Goal: Transaction & Acquisition: Purchase product/service

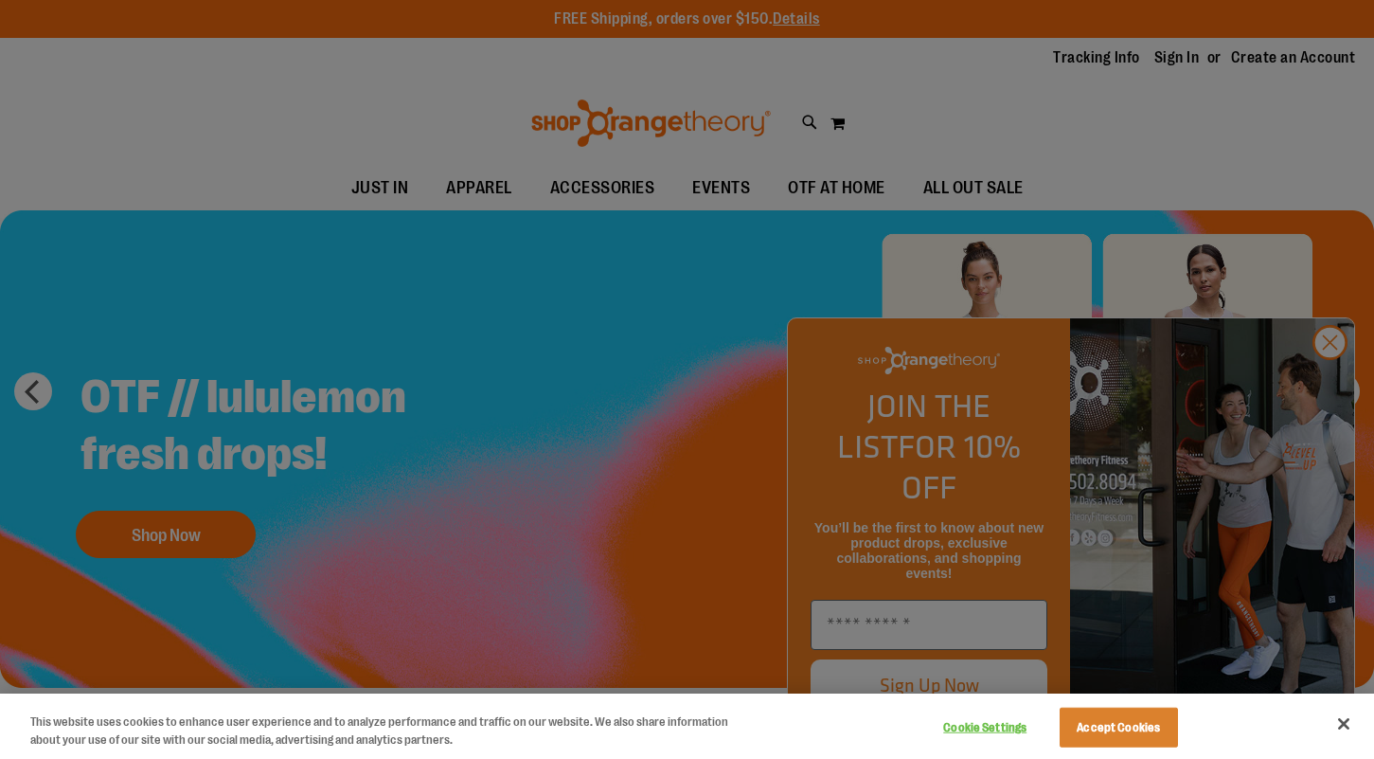
click at [1327, 381] on div at bounding box center [687, 379] width 1374 height 759
click at [1150, 729] on button "Accept Cookies" at bounding box center [1119, 728] width 118 height 40
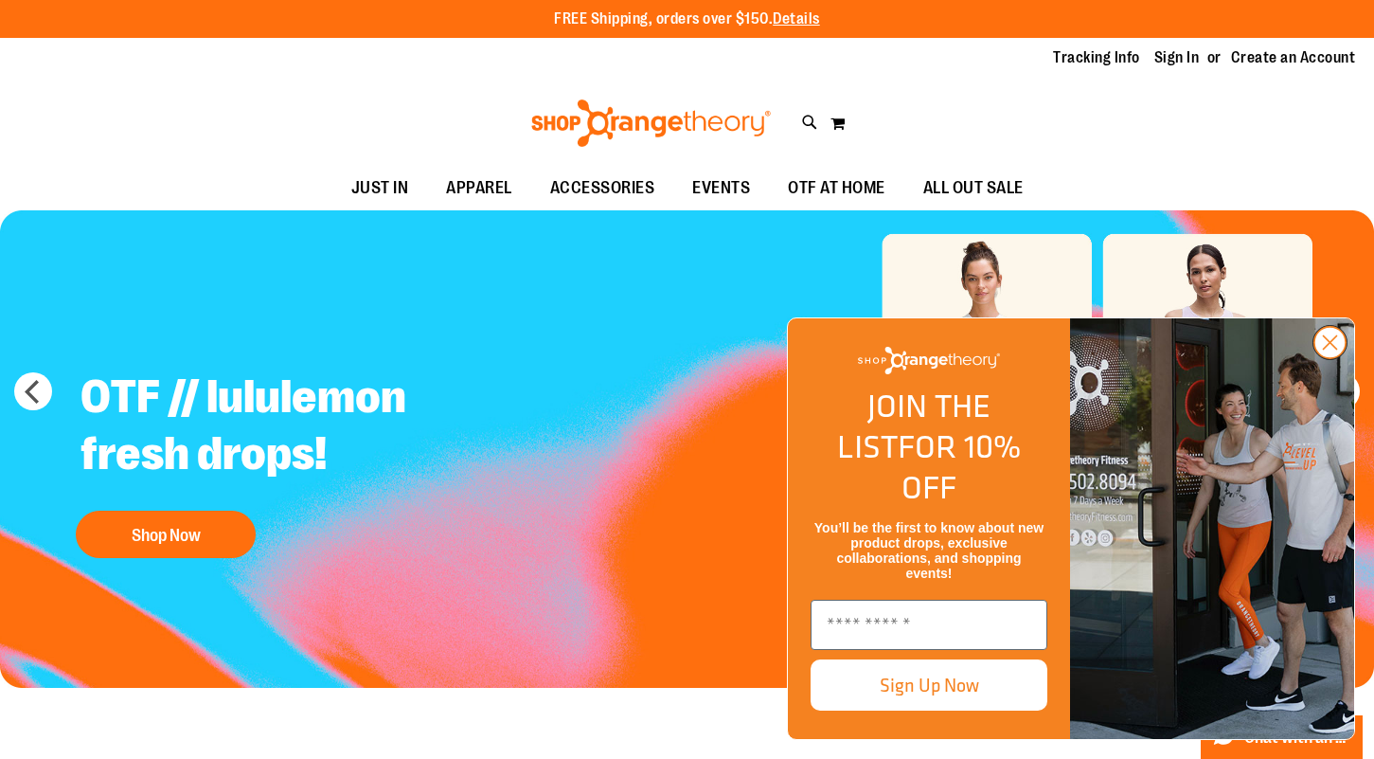
click at [1327, 350] on icon "Close dialog" at bounding box center [1330, 342] width 13 height 13
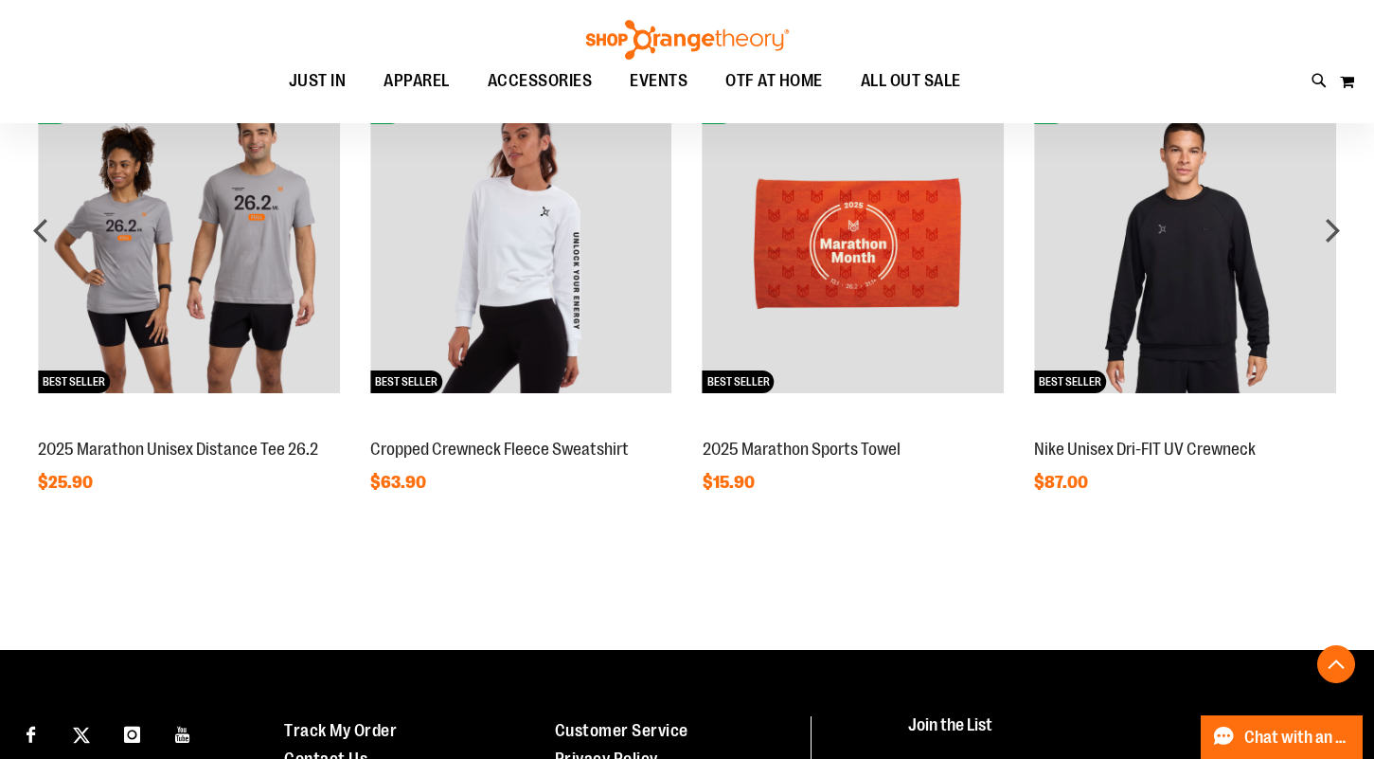
scroll to position [1567, 0]
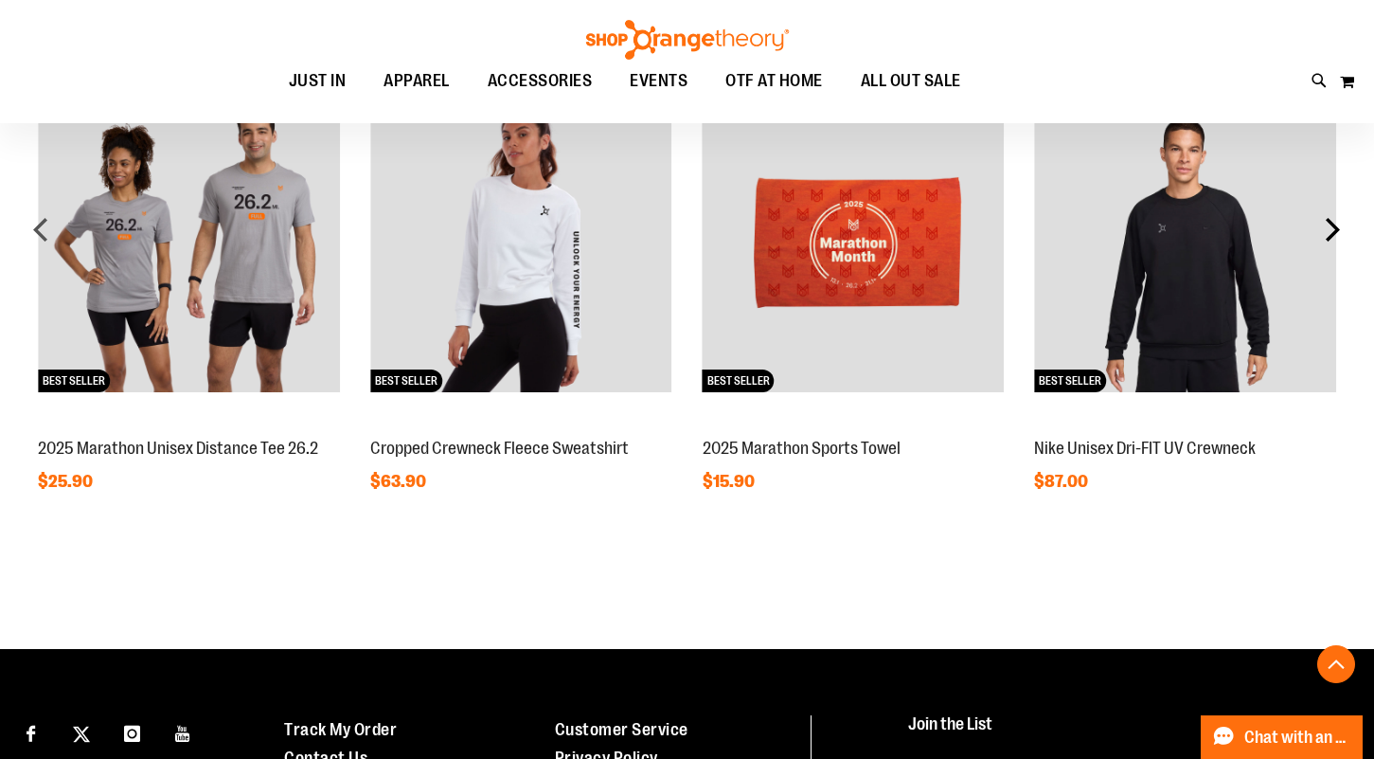
click at [1337, 228] on div "next" at bounding box center [1333, 229] width 38 height 38
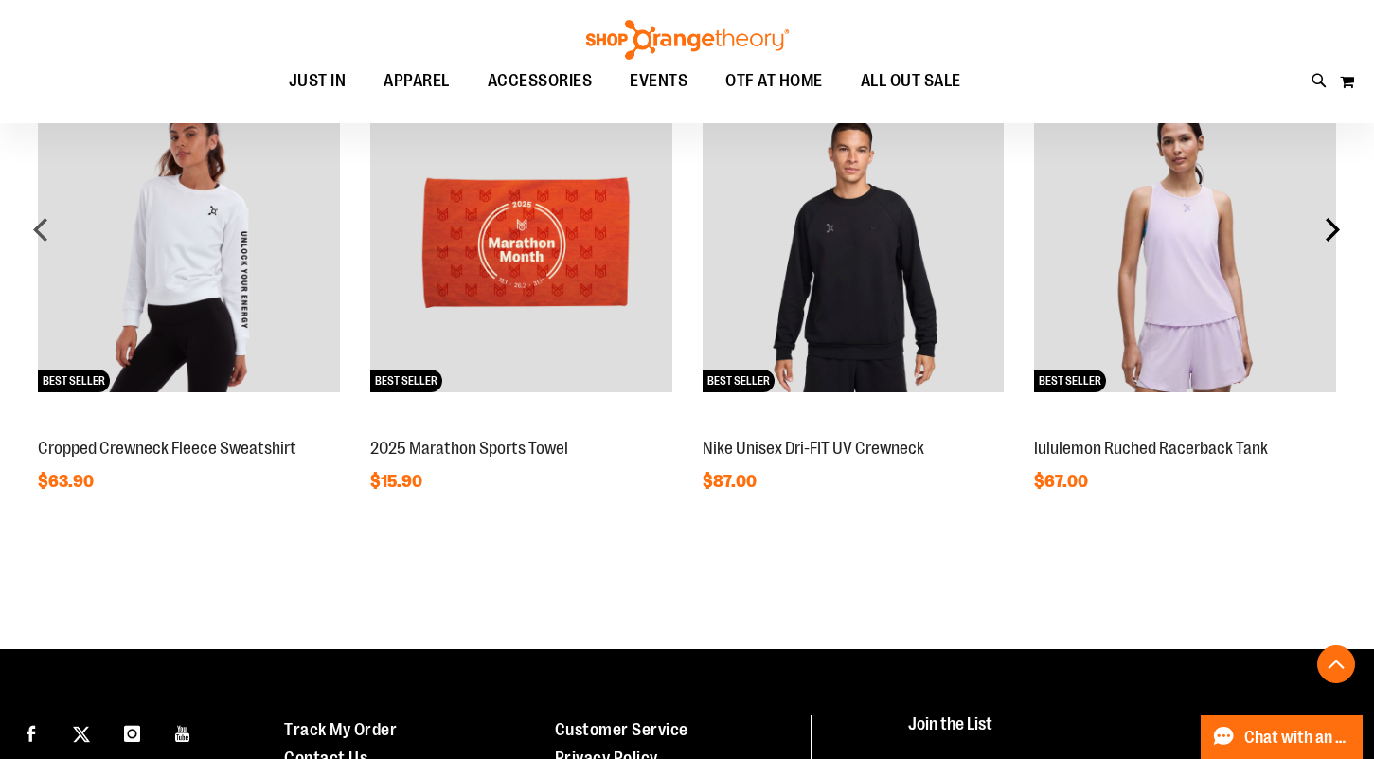
click at [1337, 228] on div "next" at bounding box center [1333, 229] width 38 height 38
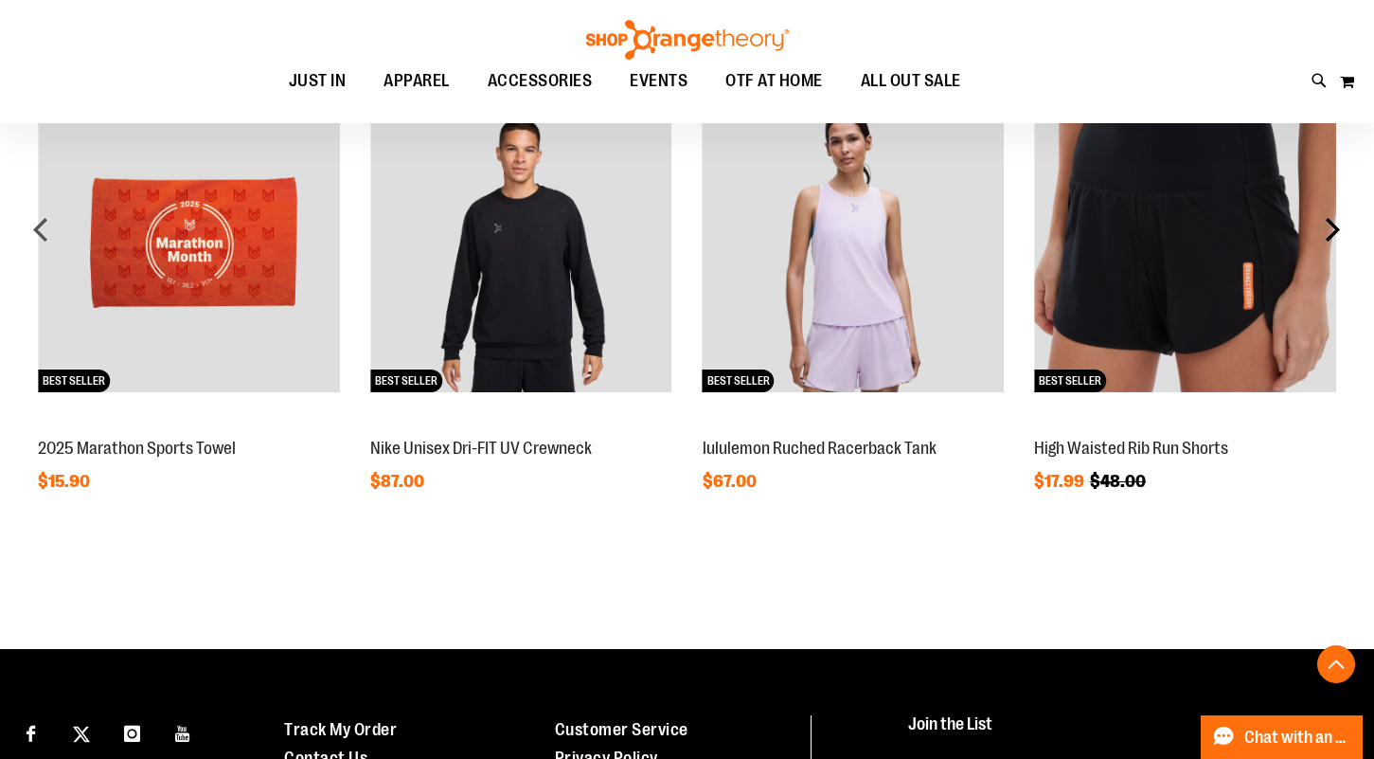
click at [1337, 228] on div "next" at bounding box center [1333, 229] width 38 height 38
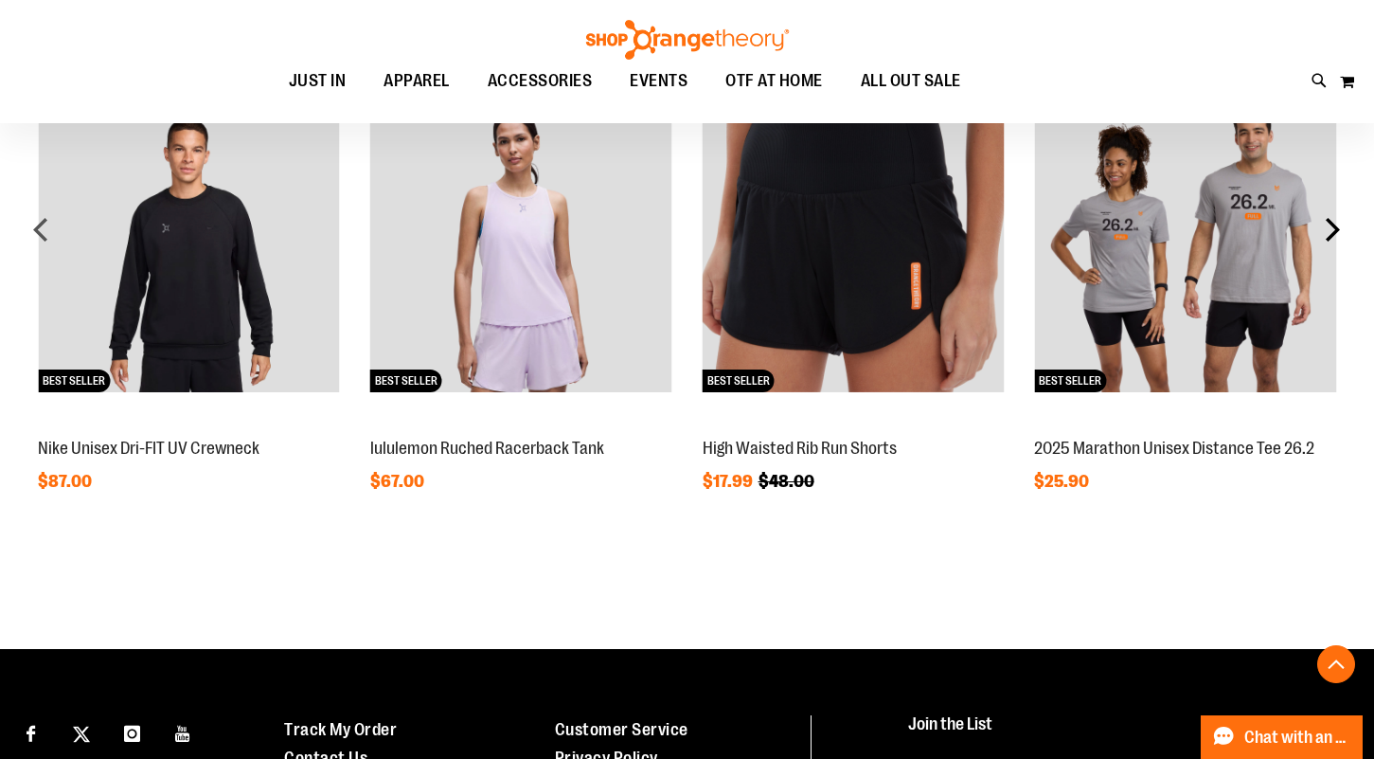
click at [1337, 228] on div "next" at bounding box center [1333, 229] width 38 height 38
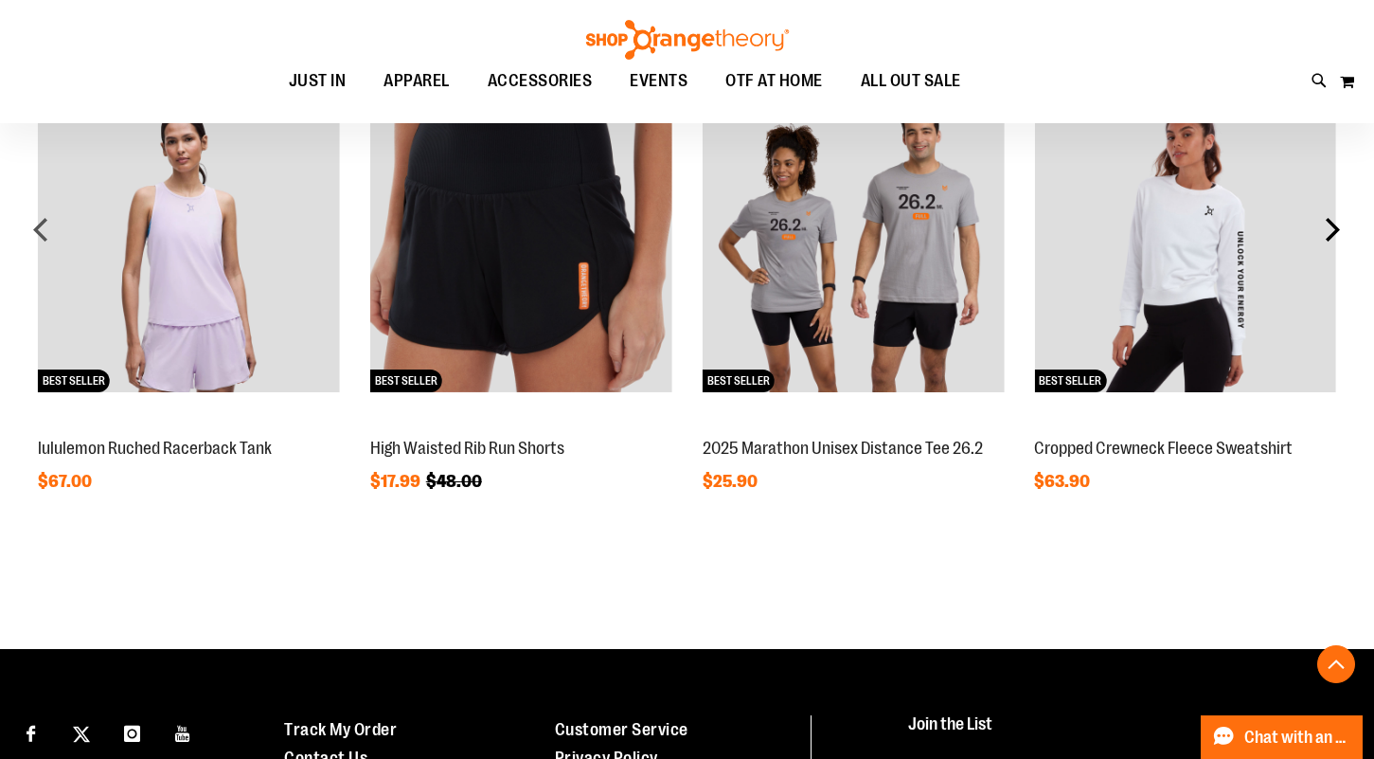
click at [1337, 228] on div "next" at bounding box center [1333, 229] width 38 height 38
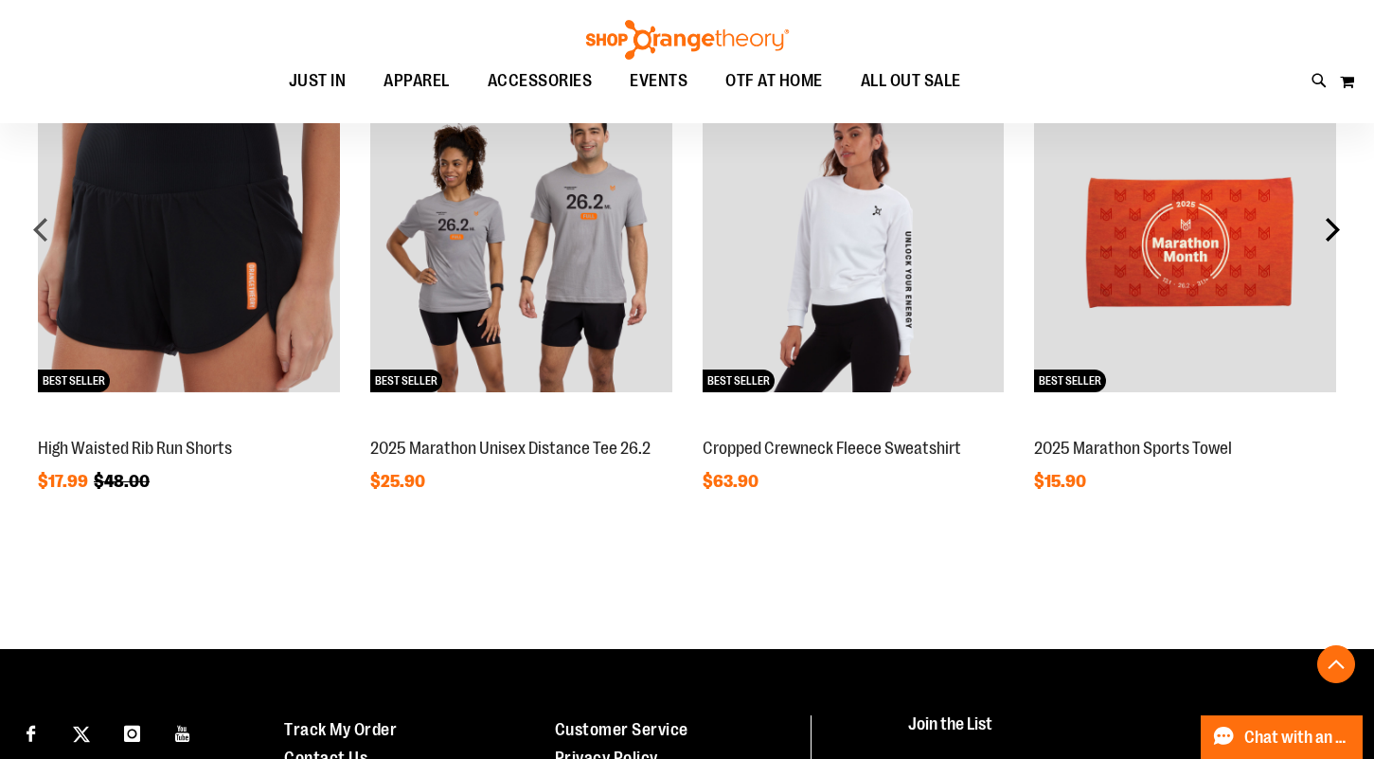
click at [1337, 228] on div "next" at bounding box center [1333, 229] width 38 height 38
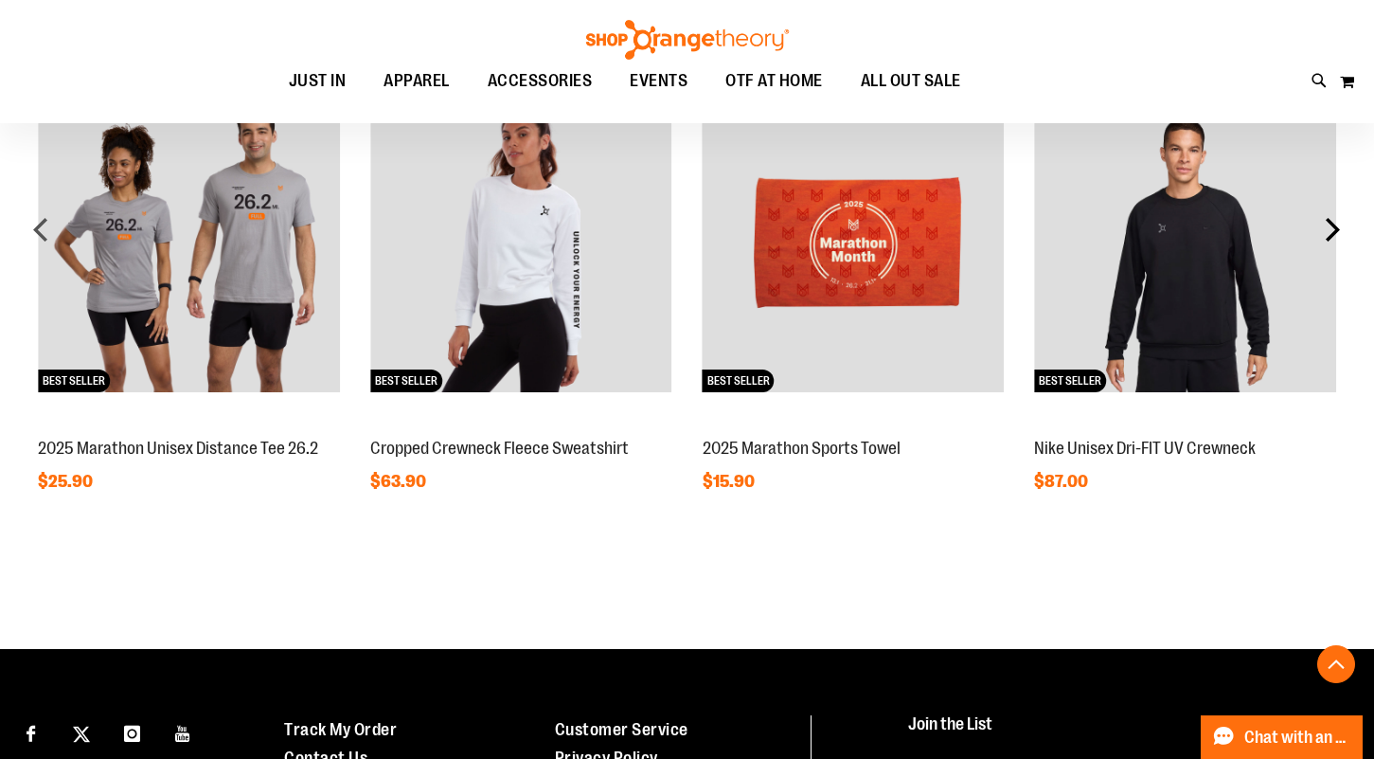
click at [1337, 228] on div "next" at bounding box center [1333, 229] width 38 height 38
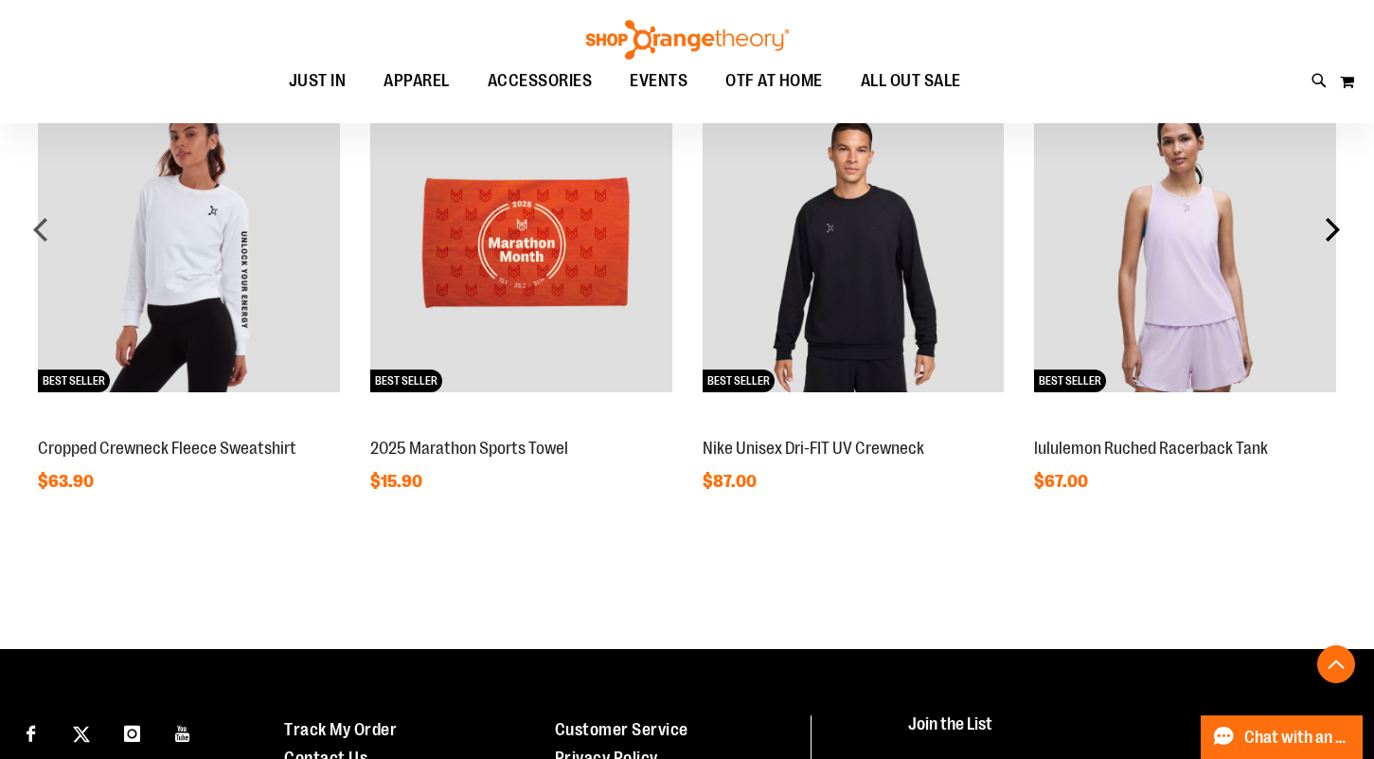
click at [1337, 228] on div "next" at bounding box center [1333, 229] width 38 height 38
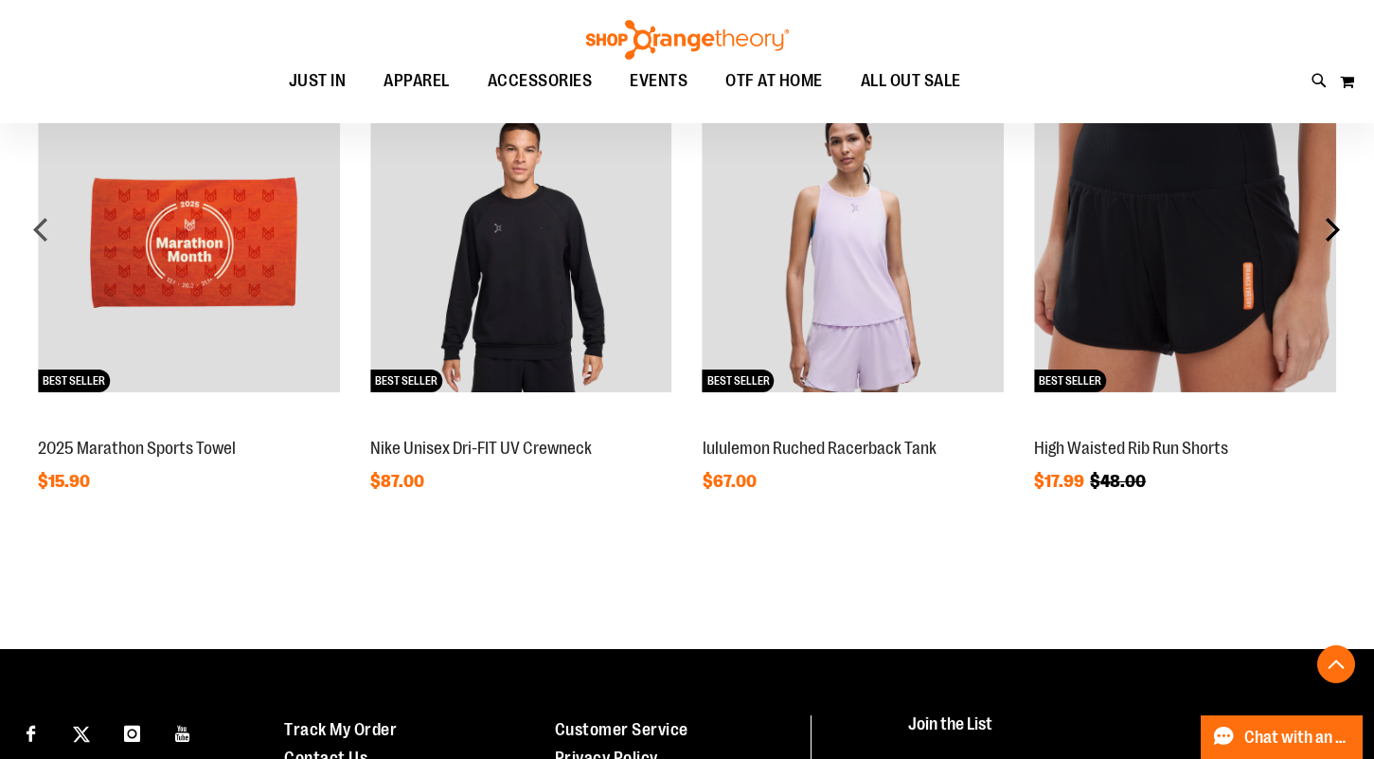
click at [1337, 228] on div "next" at bounding box center [1333, 229] width 38 height 38
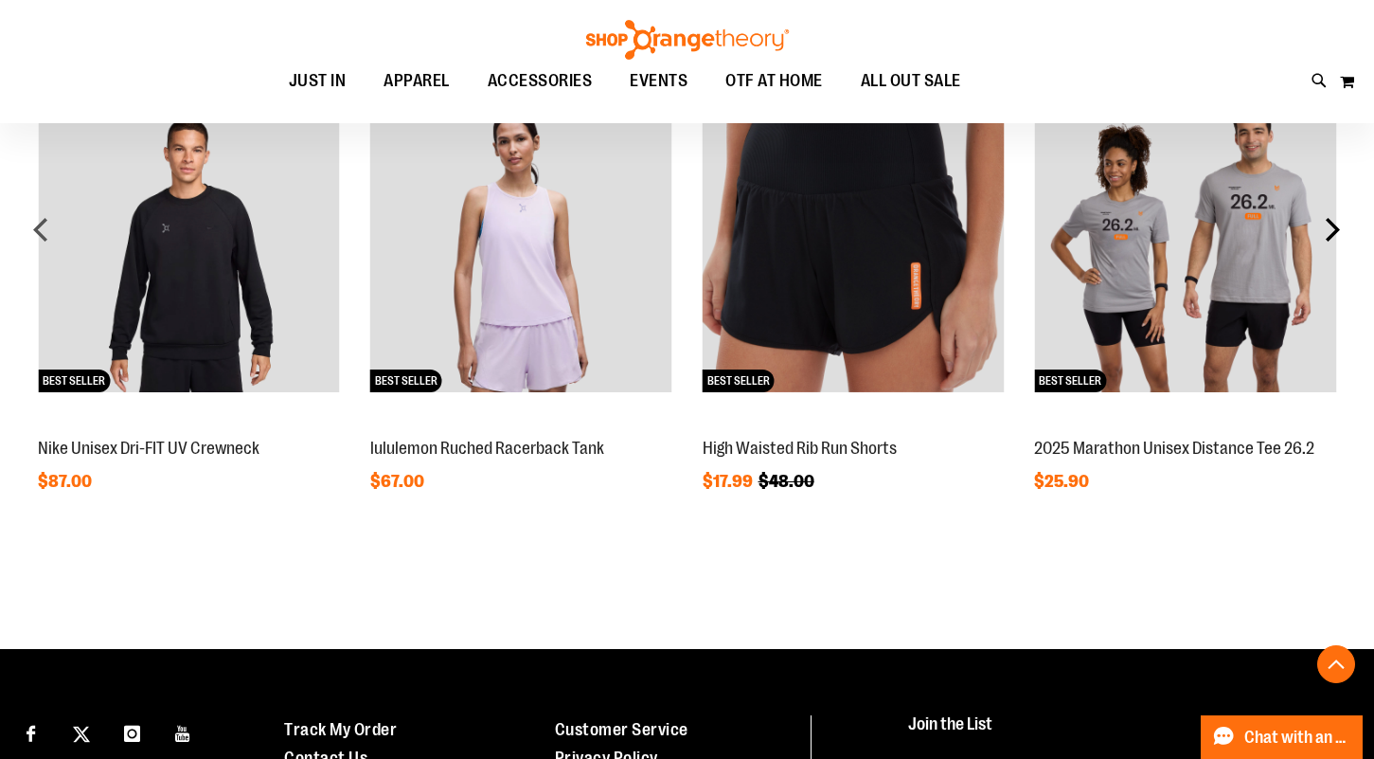
click at [1335, 229] on div "next" at bounding box center [1333, 229] width 38 height 38
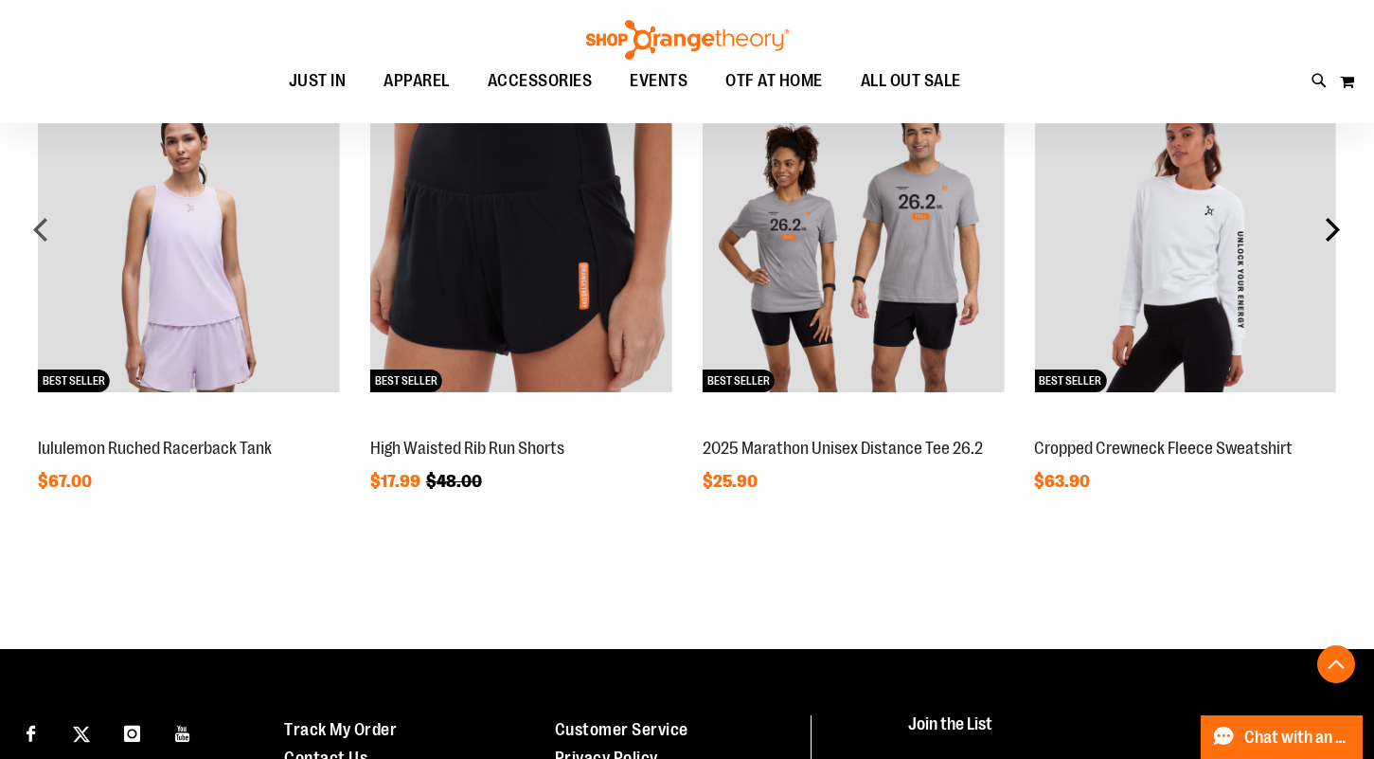
click at [1335, 229] on div "next" at bounding box center [1333, 229] width 38 height 38
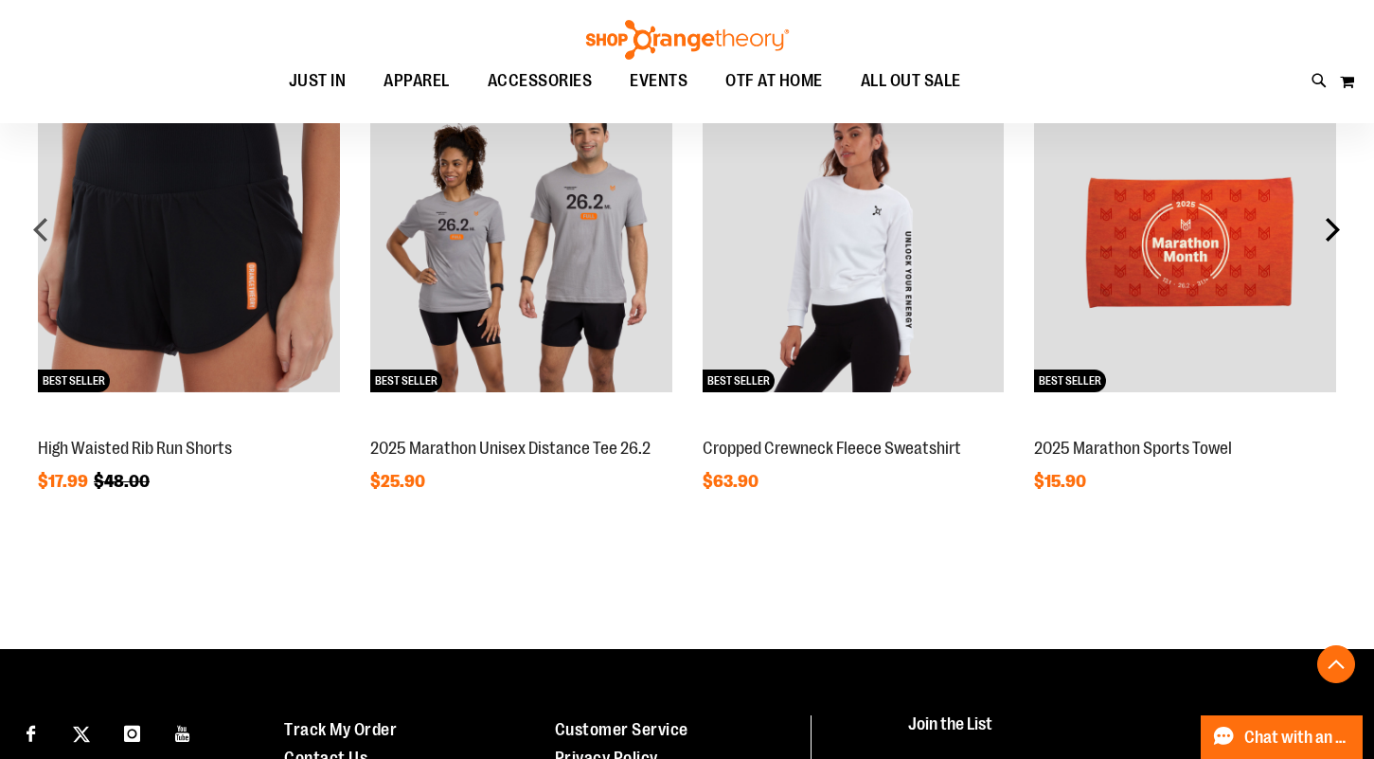
click at [1335, 229] on div "next" at bounding box center [1333, 229] width 38 height 38
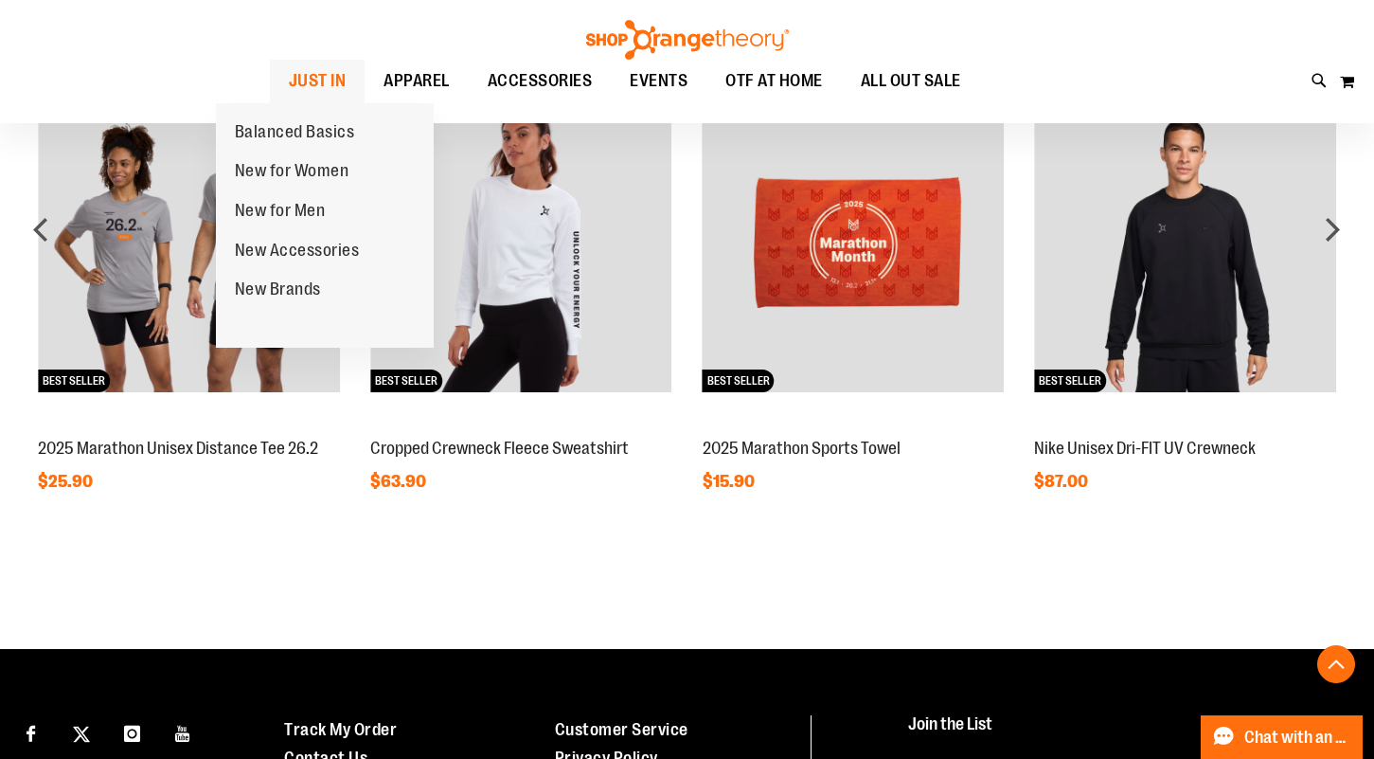
click at [289, 93] on span "JUST IN" at bounding box center [318, 81] width 58 height 43
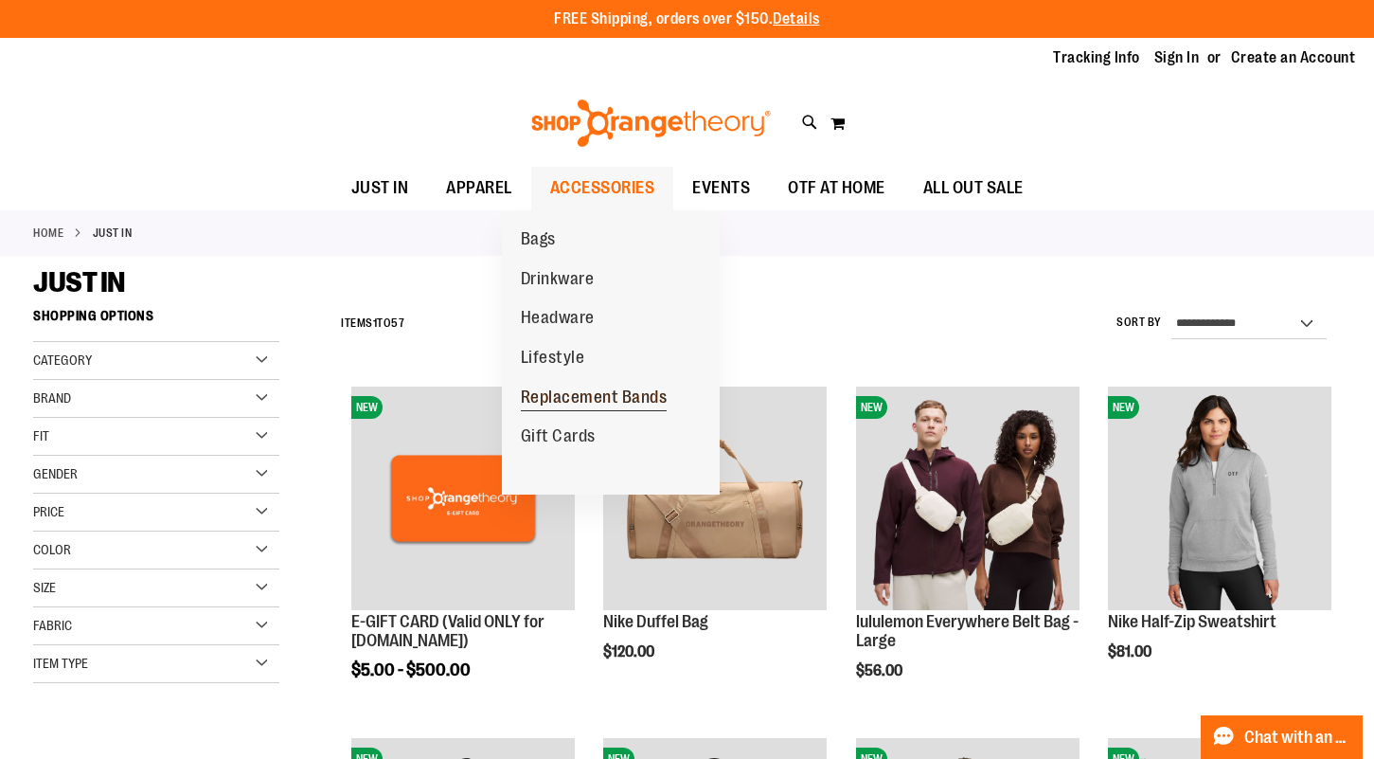
click at [610, 396] on span "Replacement Bands" at bounding box center [594, 399] width 147 height 24
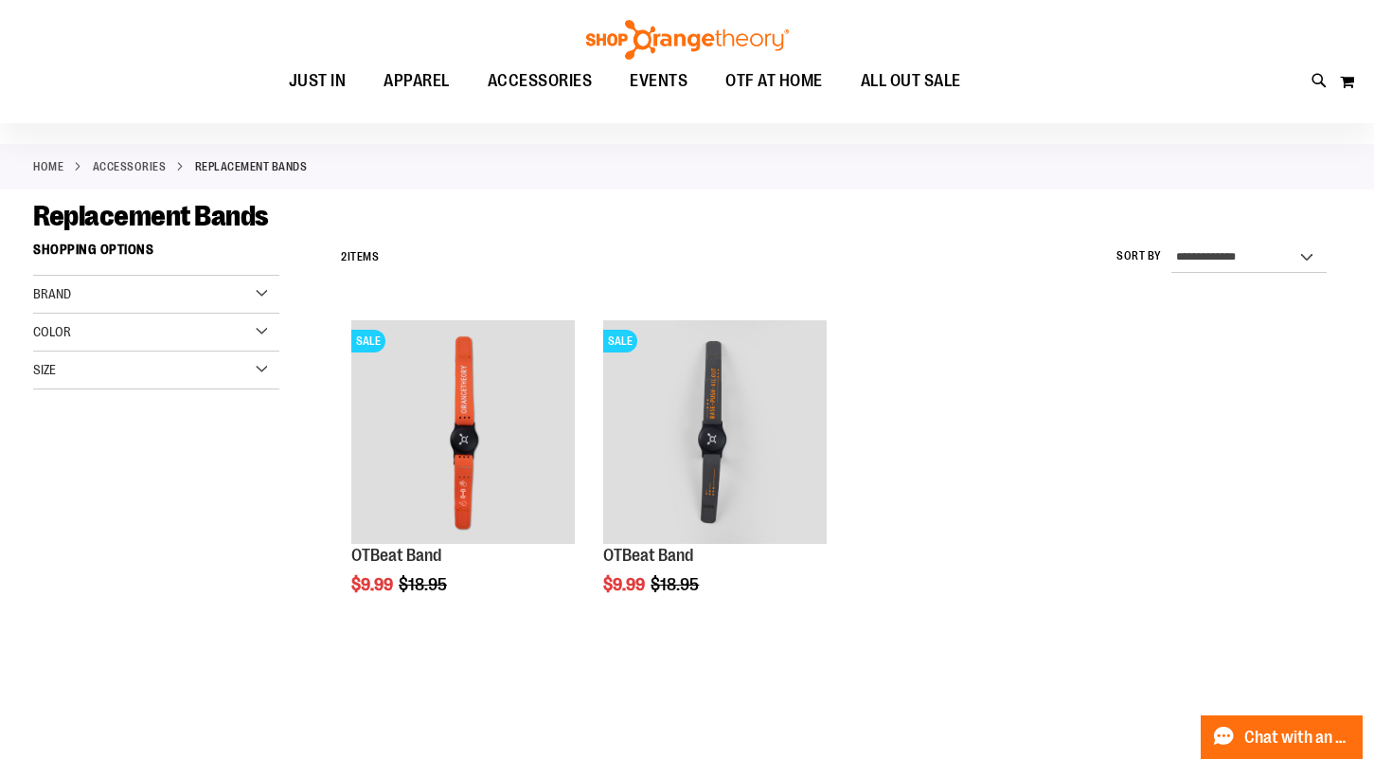
scroll to position [71, 0]
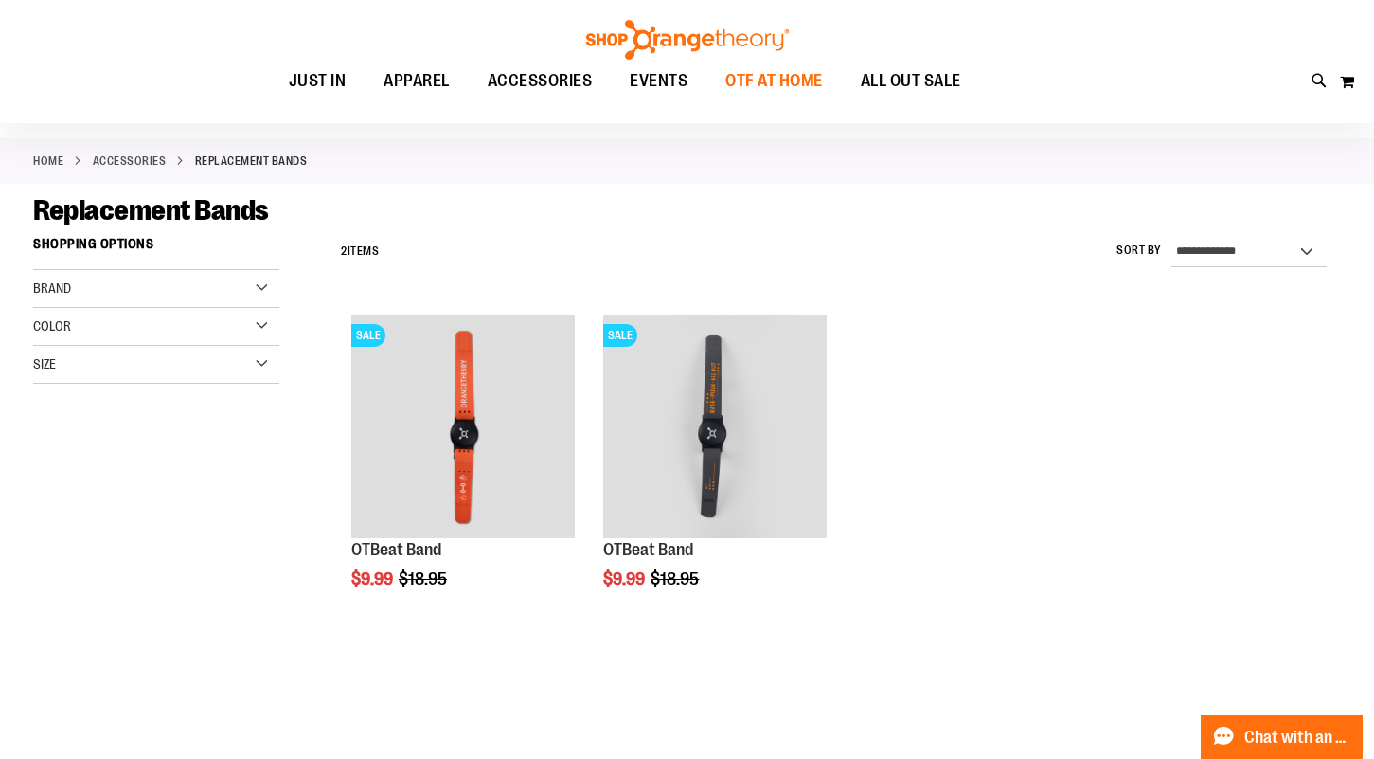
click at [767, 86] on span "OTF AT HOME" at bounding box center [775, 81] width 98 height 43
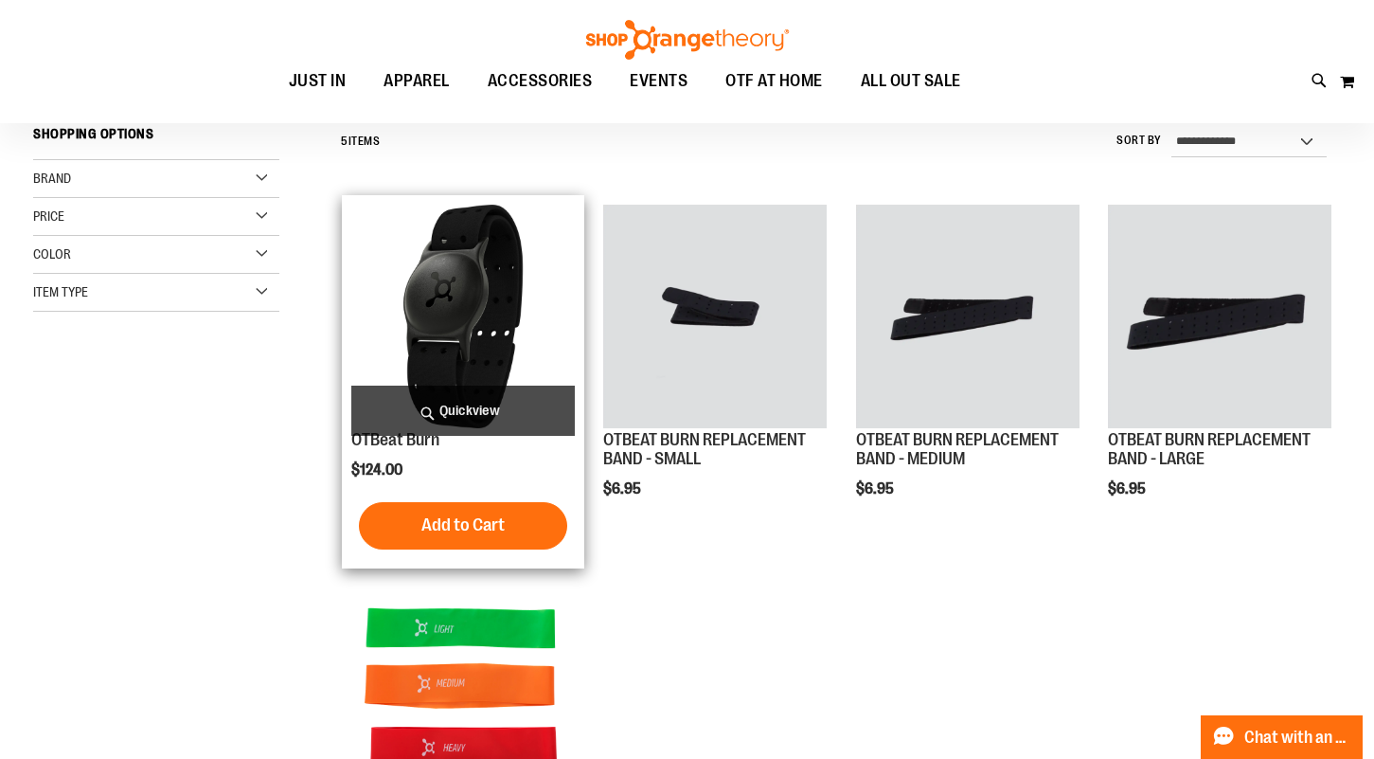
scroll to position [186, 0]
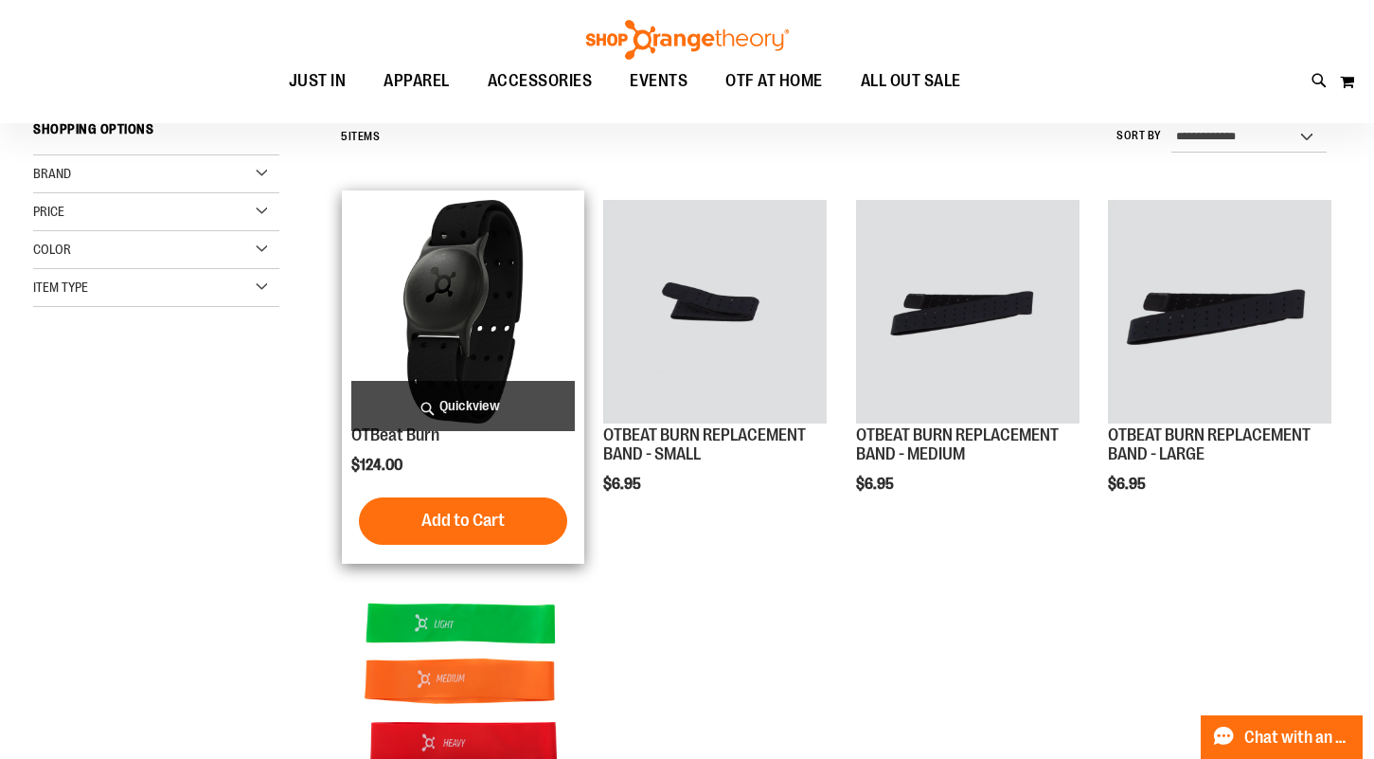
click at [500, 404] on span "Quickview" at bounding box center [463, 406] width 224 height 50
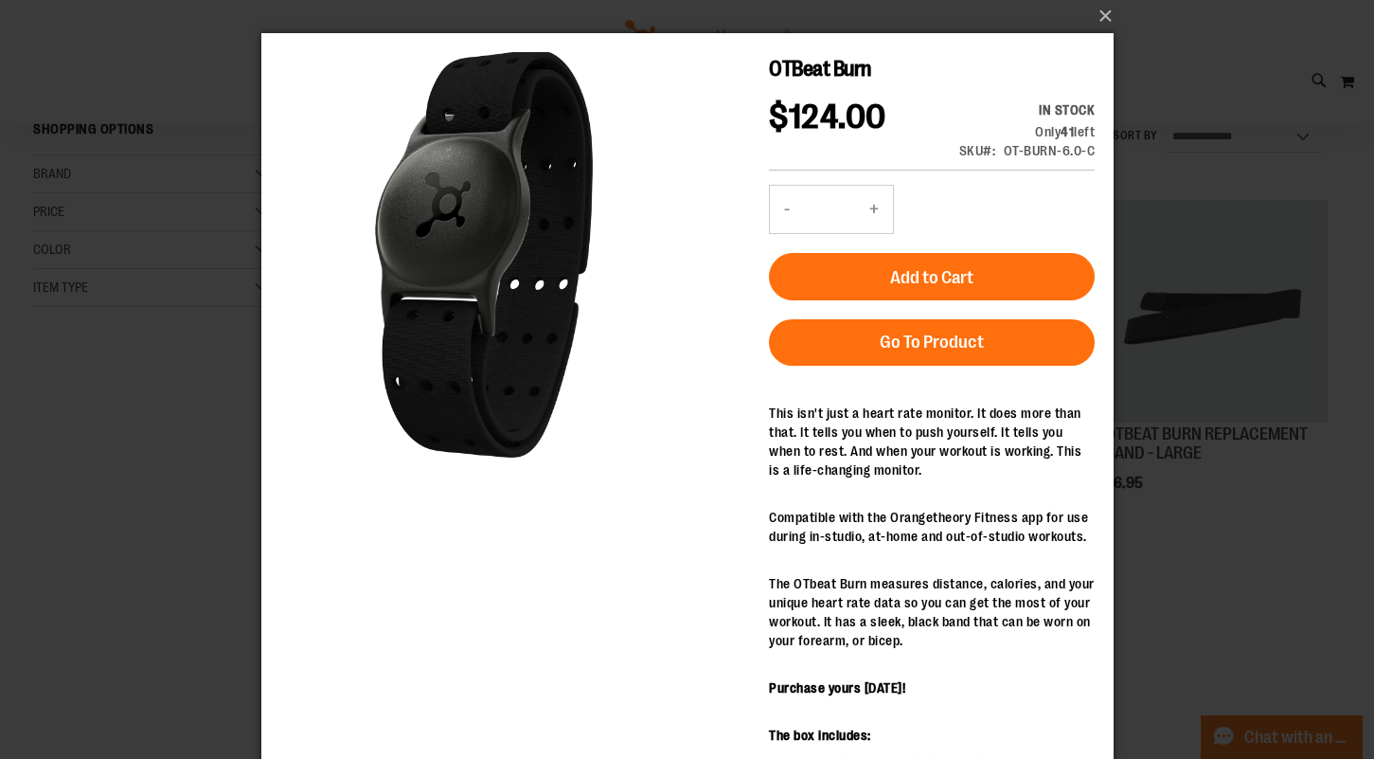
scroll to position [0, 0]
